Goal: Task Accomplishment & Management: Manage account settings

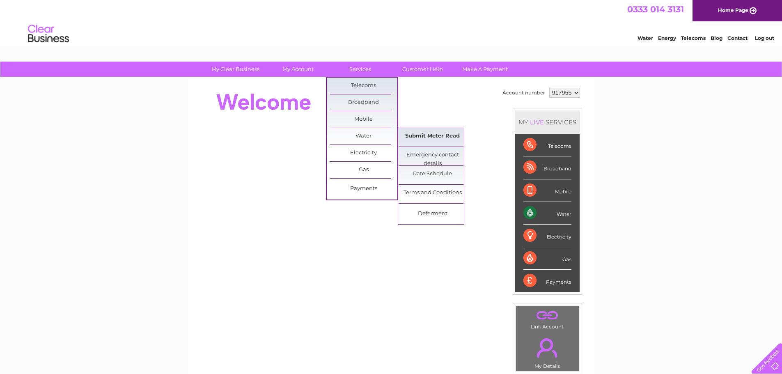
click at [427, 140] on link "Submit Meter Read" at bounding box center [433, 136] width 68 height 16
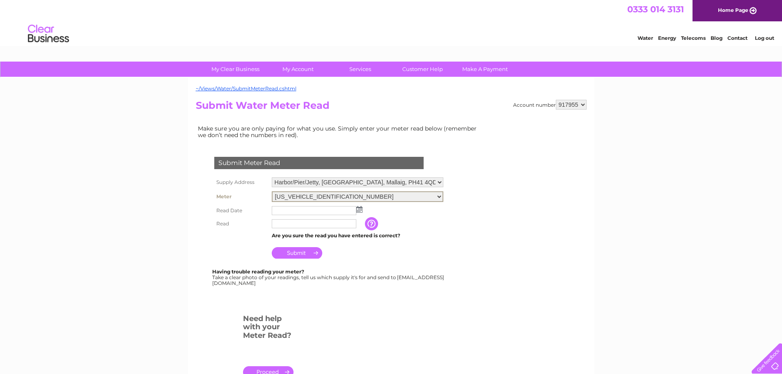
click at [439, 198] on select "06ELSTER16M123272 06ELSTER17N731642 06ELSTER21H762633 06ELSTER21M701676" at bounding box center [358, 196] width 172 height 11
select select "271832"
click at [272, 191] on select "06ELSTER16M123272 06ELSTER17N731642 06ELSTER21H762633 06ELSTER21M701676" at bounding box center [358, 196] width 172 height 11
click at [361, 210] on img at bounding box center [359, 208] width 6 height 7
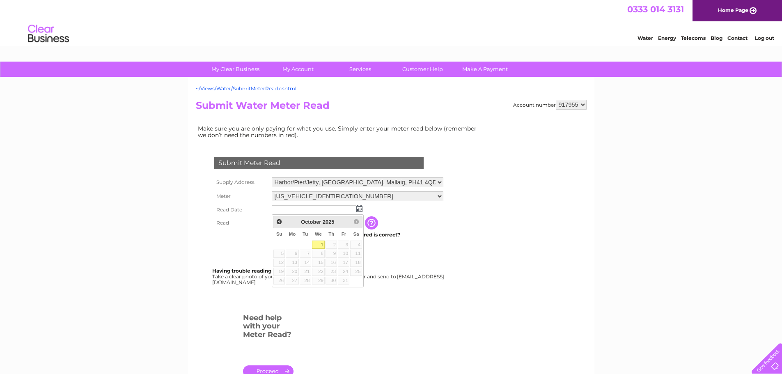
click at [319, 246] on link "1" at bounding box center [318, 245] width 13 height 8
type input "2025/10/01"
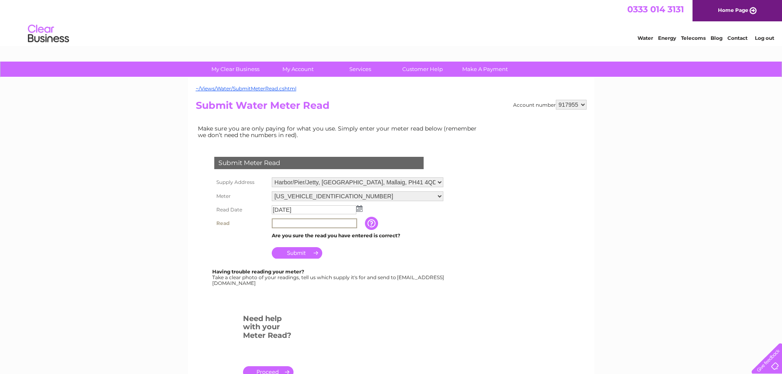
click at [281, 226] on input "text" at bounding box center [314, 223] width 85 height 10
type input "0008963"
click at [308, 250] on input "Submit" at bounding box center [297, 251] width 51 height 11
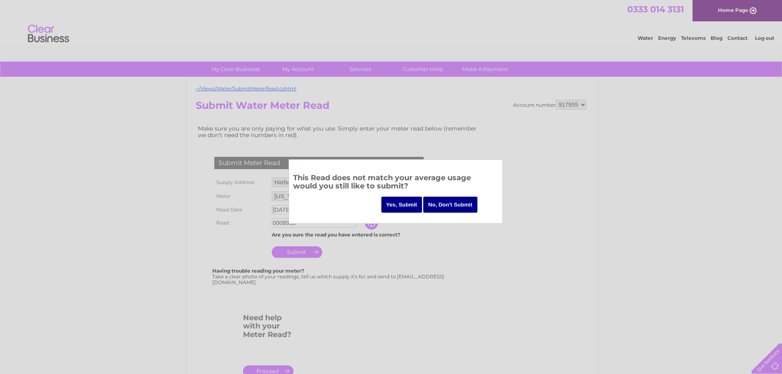
click at [409, 207] on input "Yes, Submit" at bounding box center [401, 205] width 41 height 16
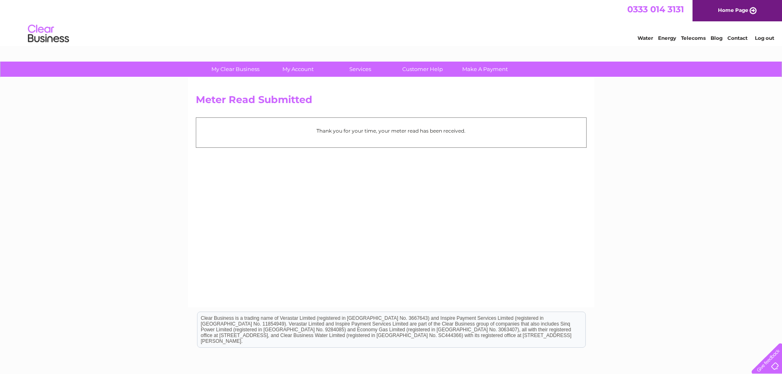
click at [734, 37] on link "Contact" at bounding box center [738, 38] width 20 height 6
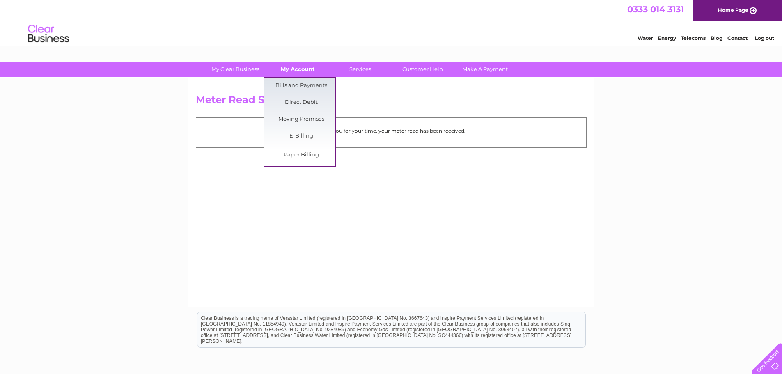
click at [299, 68] on link "My Account" at bounding box center [298, 69] width 68 height 15
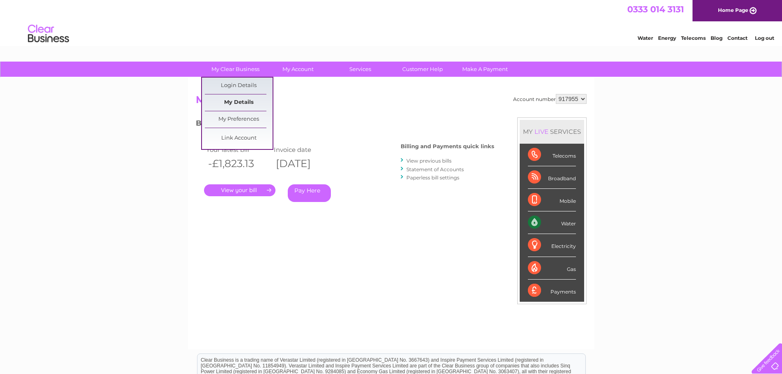
click at [237, 103] on link "My Details" at bounding box center [239, 102] width 68 height 16
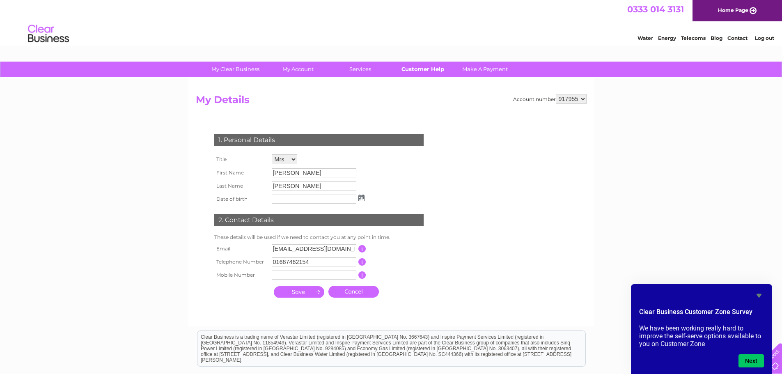
click at [432, 71] on link "Customer Help" at bounding box center [423, 69] width 68 height 15
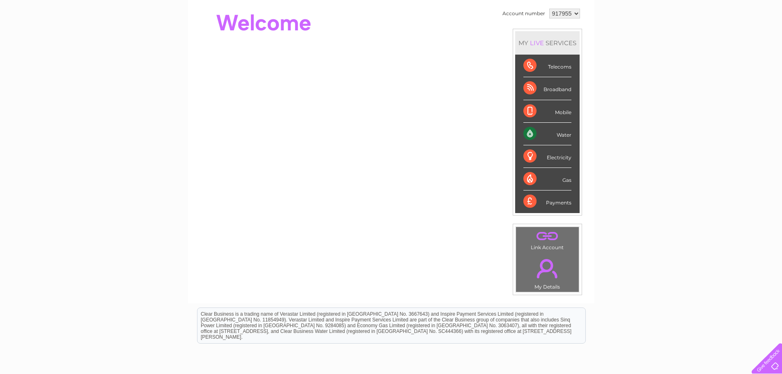
scroll to position [41, 0]
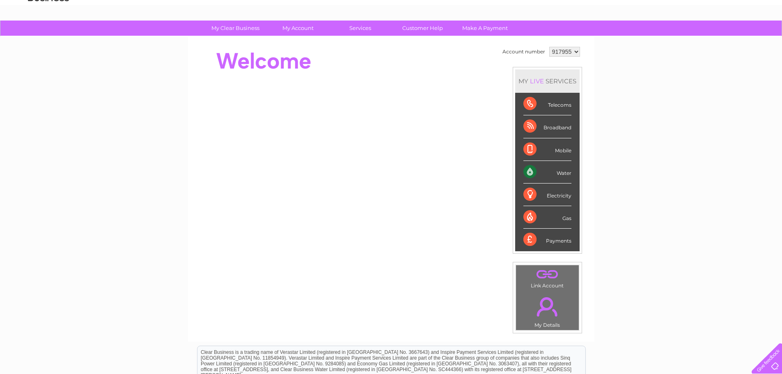
click at [565, 173] on div "Water" at bounding box center [548, 172] width 48 height 23
click at [530, 172] on div "Water" at bounding box center [548, 172] width 48 height 23
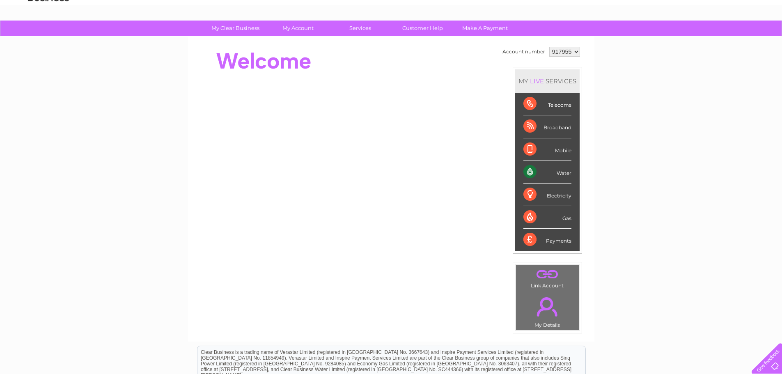
click at [538, 84] on div "LIVE" at bounding box center [536, 81] width 17 height 8
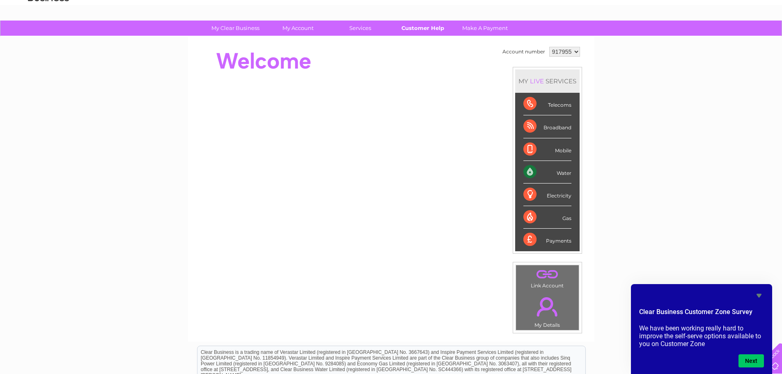
click at [429, 31] on link "Customer Help" at bounding box center [423, 28] width 68 height 15
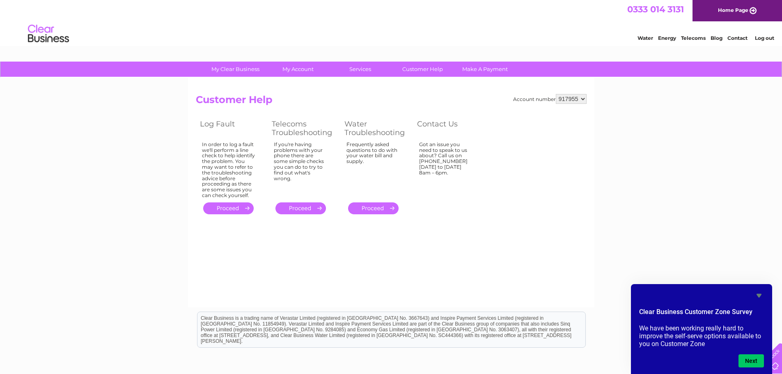
click at [758, 294] on icon "Hide survey" at bounding box center [759, 296] width 5 height 4
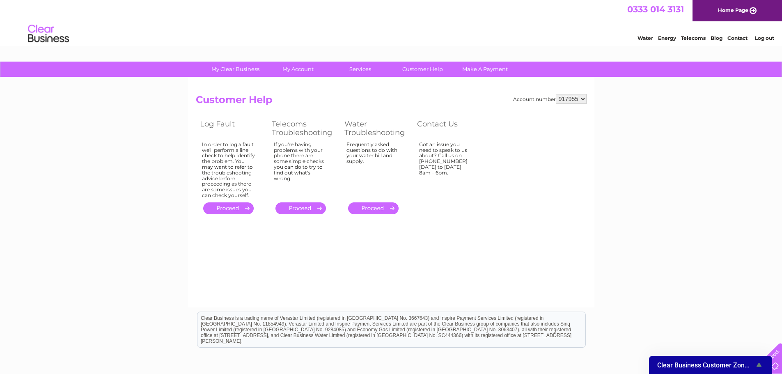
drag, startPoint x: 718, startPoint y: 322, endPoint x: 685, endPoint y: 296, distance: 41.8
click at [685, 308] on html "Clear Business is a trading name of Verastar Limited (registered in [GEOGRAPHIC…" at bounding box center [391, 334] width 782 height 53
drag, startPoint x: 700, startPoint y: 669, endPoint x: 660, endPoint y: 354, distance: 317.9
click at [775, 358] on div at bounding box center [766, 357] width 34 height 34
click at [549, 246] on div "Account number 917955 Customer Help Log Fault Telecoms Troubleshooting Water Tr…" at bounding box center [391, 193] width 407 height 230
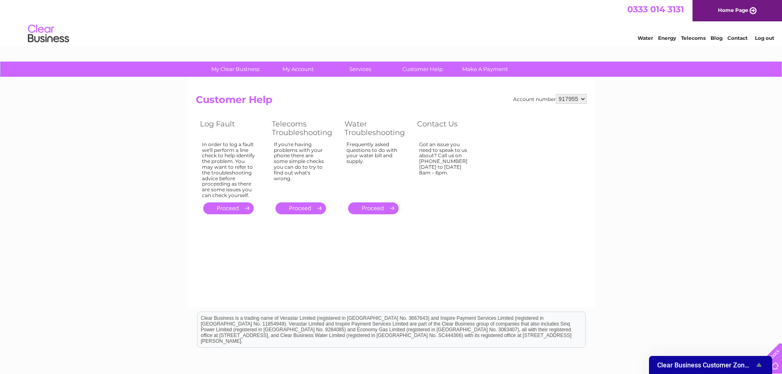
drag, startPoint x: 660, startPoint y: 671, endPoint x: 556, endPoint y: 364, distance: 324.1
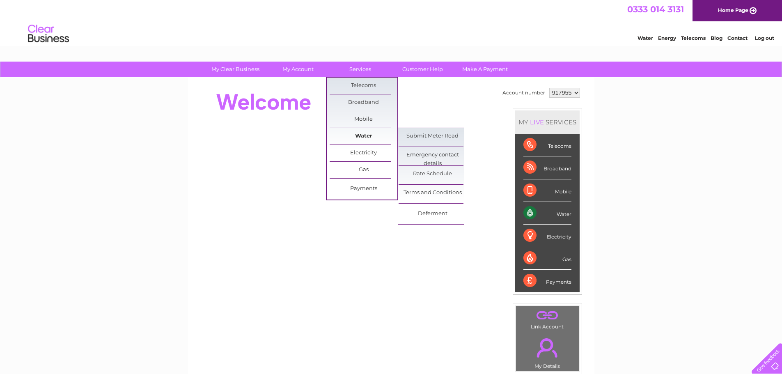
click at [372, 138] on link "Water" at bounding box center [364, 136] width 68 height 16
click at [431, 137] on link "Submit Meter Read" at bounding box center [433, 136] width 68 height 16
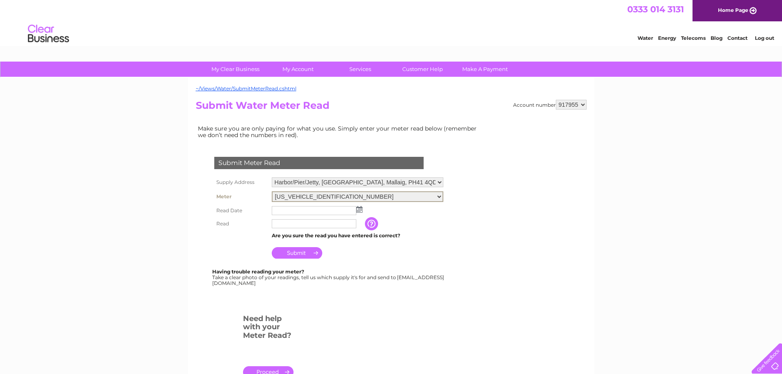
click at [442, 194] on select "06ELSTER16M123272 06ELSTER17N731642 06ELSTER21H762633 06ELSTER21M701676" at bounding box center [358, 196] width 172 height 11
click at [441, 197] on select "06ELSTER16M123272 06ELSTER17N731642 06ELSTER21H762633 06ELSTER21M701676" at bounding box center [358, 196] width 172 height 11
click at [443, 182] on select "Harbor/Pier/Jetty, The Pier, Mallaig, PH41 4QD Mallaig Harbour Authority, Harbo…" at bounding box center [358, 182] width 172 height 11
click at [439, 184] on select "Harbor/Pier/Jetty, The Pier, Mallaig, PH41 4QD Mallaig Harbour Authority, Harbo…" at bounding box center [358, 182] width 172 height 11
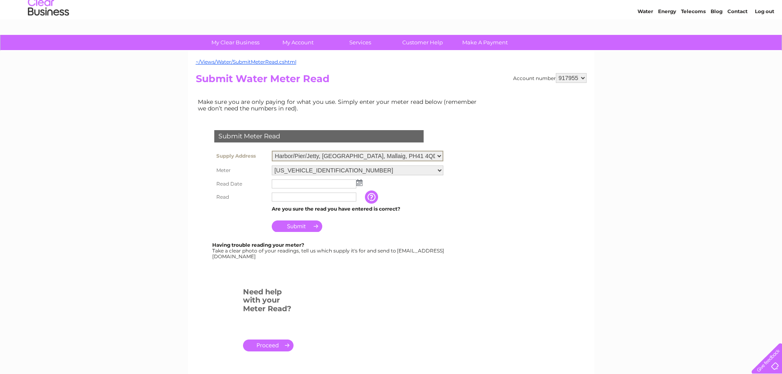
scroll to position [41, 0]
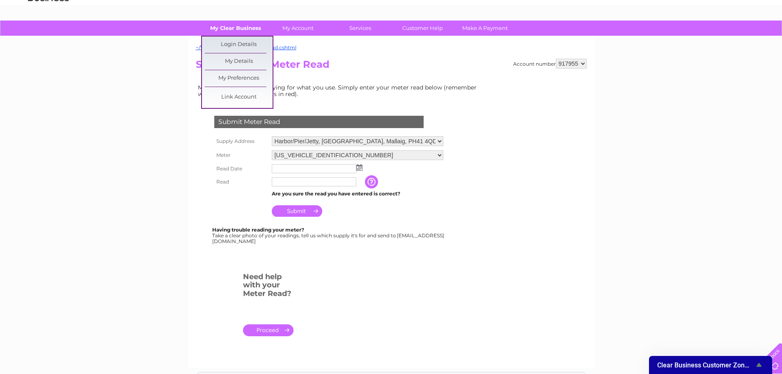
click at [226, 30] on link "My Clear Business" at bounding box center [236, 28] width 68 height 15
click at [234, 64] on link "My Details" at bounding box center [239, 61] width 68 height 16
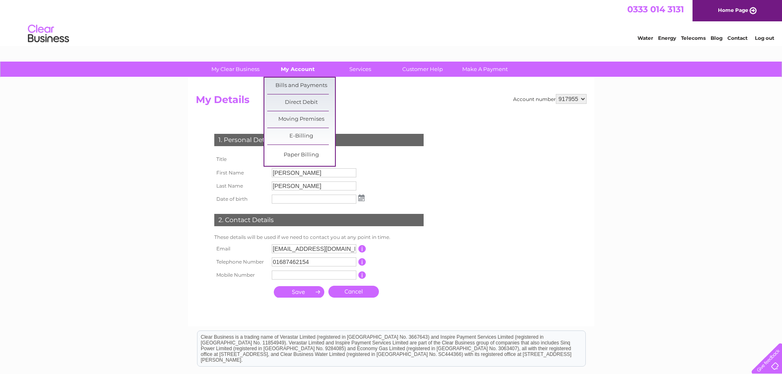
click at [293, 70] on link "My Account" at bounding box center [298, 69] width 68 height 15
